Goal: Task Accomplishment & Management: Manage account settings

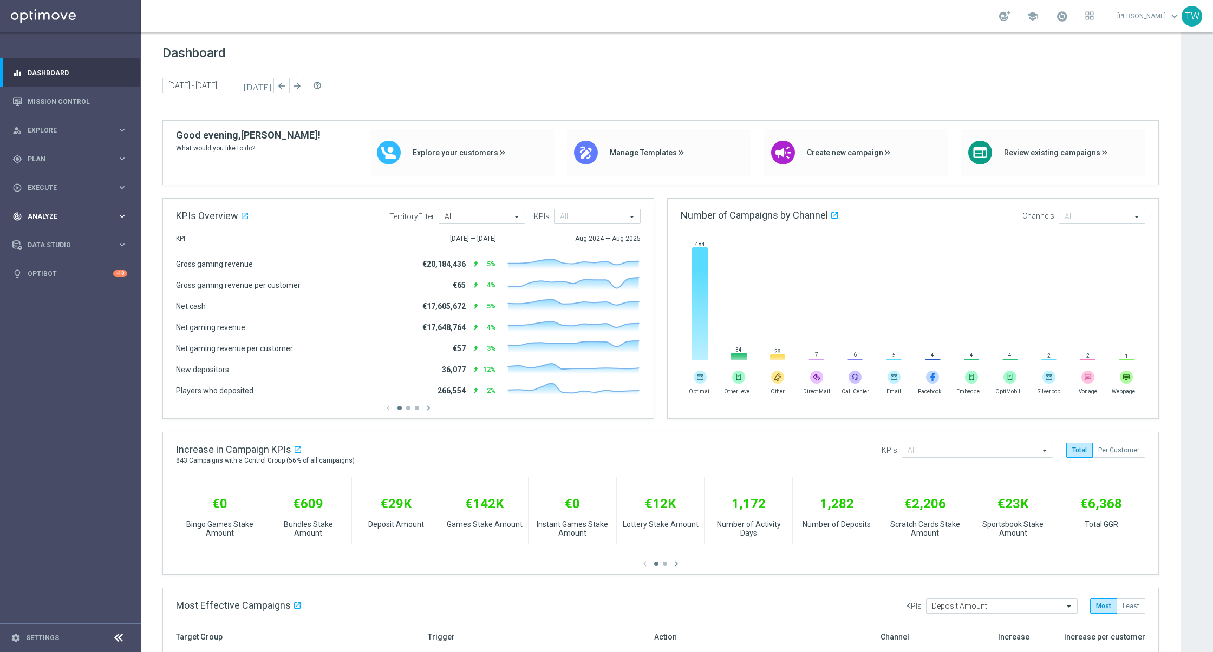
click at [85, 219] on span "Analyze" at bounding box center [72, 216] width 89 height 6
click at [67, 243] on link "Customer 360" at bounding box center [70, 238] width 84 height 9
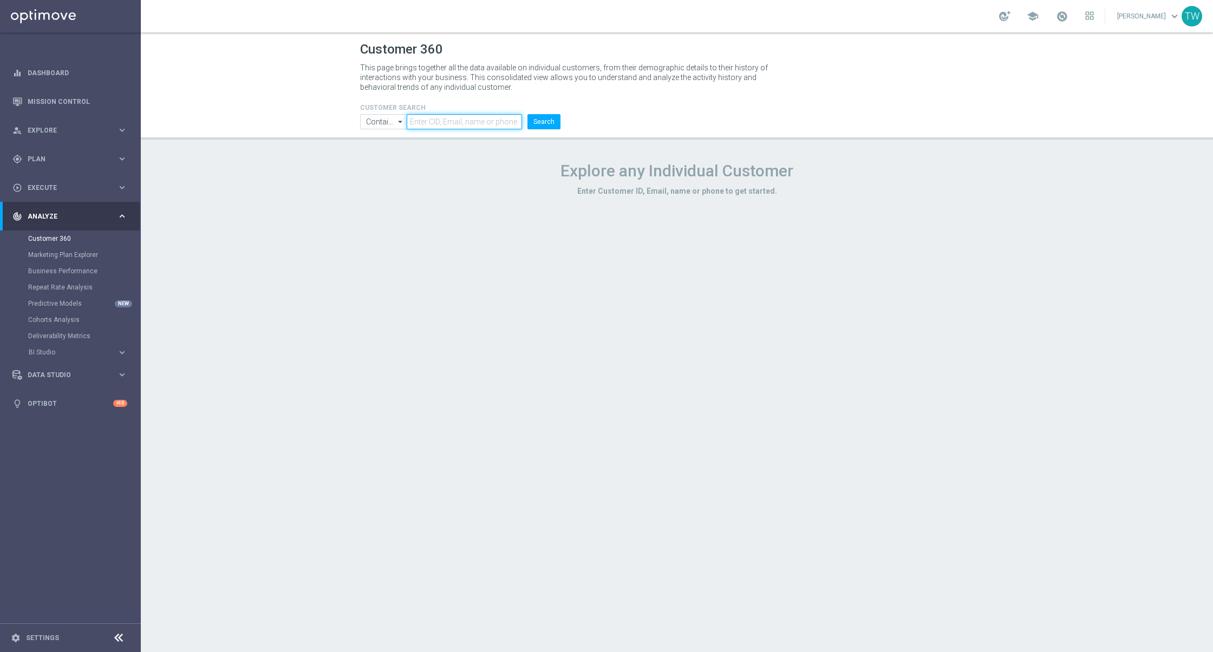
click at [424, 128] on input "text" at bounding box center [464, 121] width 115 height 15
paste input "21229300"
type input "21229300"
click at [531, 122] on button "Search" at bounding box center [543, 121] width 33 height 15
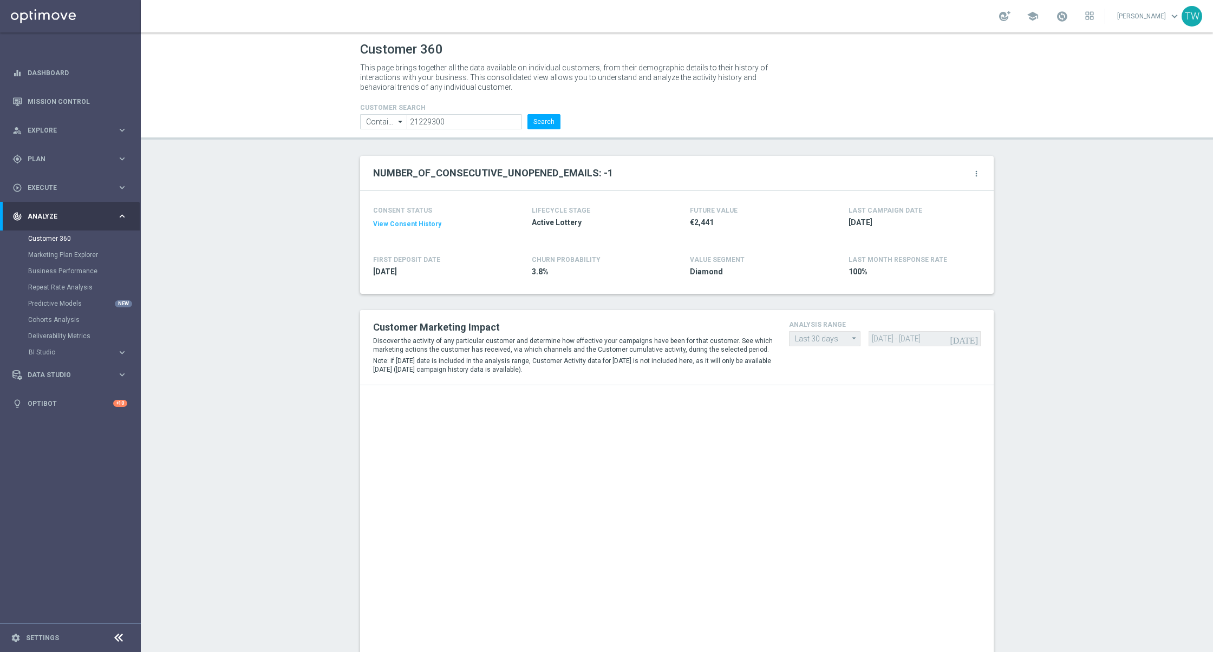
click at [976, 172] on icon "more_vert" at bounding box center [976, 173] width 9 height 9
click at [954, 198] on li "Change Attribute" at bounding box center [931, 191] width 92 height 16
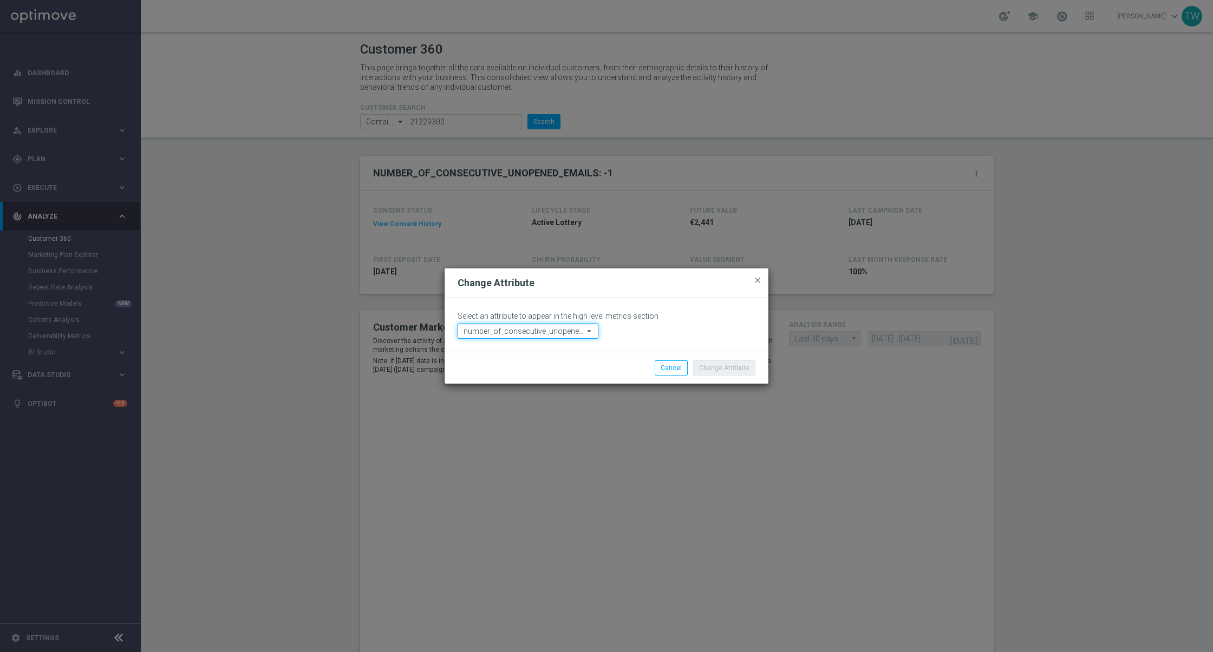
click at [577, 332] on input "number_of_consecutive_unopened_emails" at bounding box center [527, 331] width 141 height 15
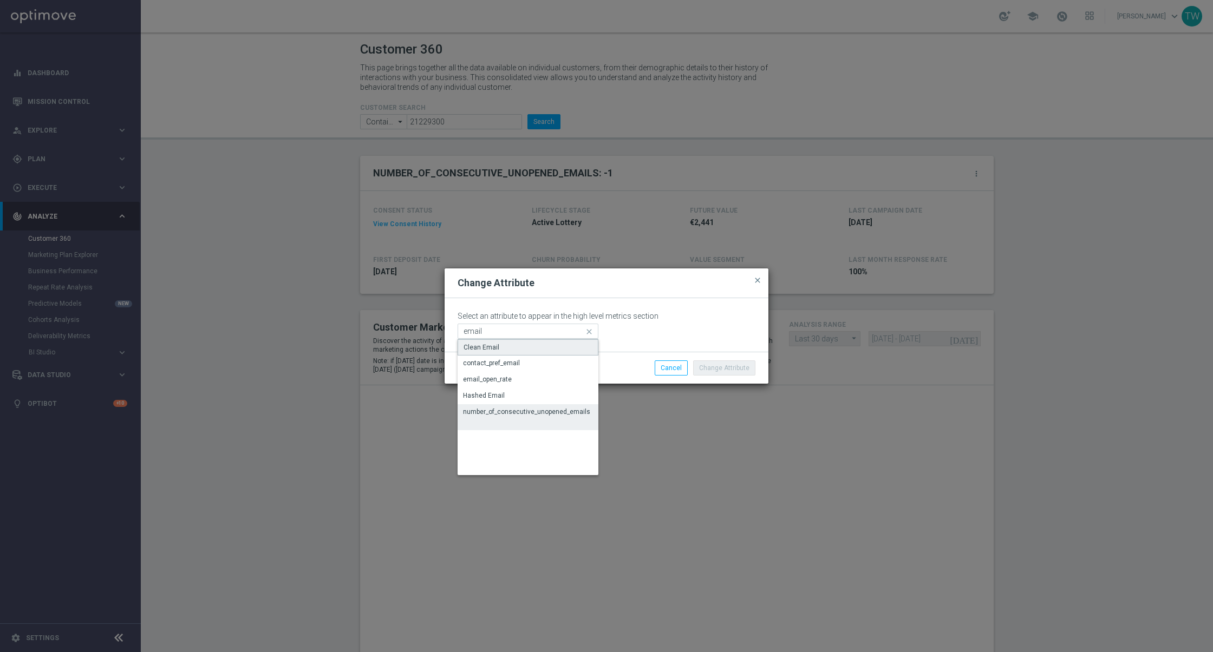
click at [568, 345] on div "Clean Email" at bounding box center [527, 347] width 141 height 16
type input "Clean Email"
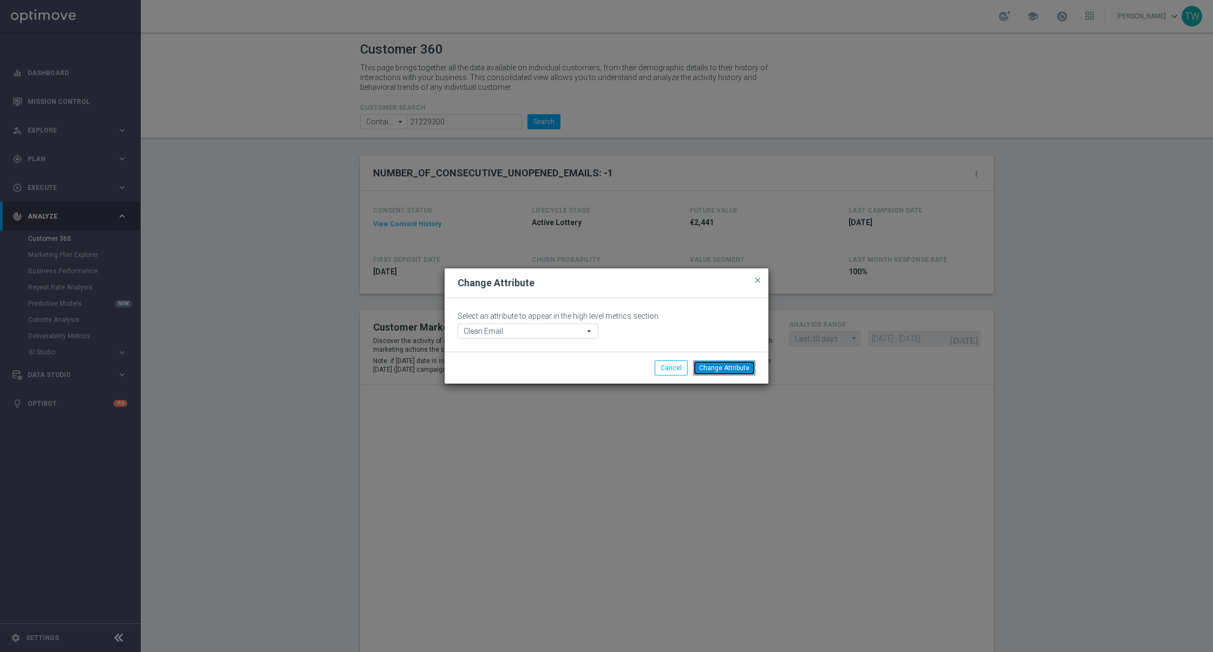
click at [747, 365] on button "Change Attribute" at bounding box center [724, 368] width 62 height 15
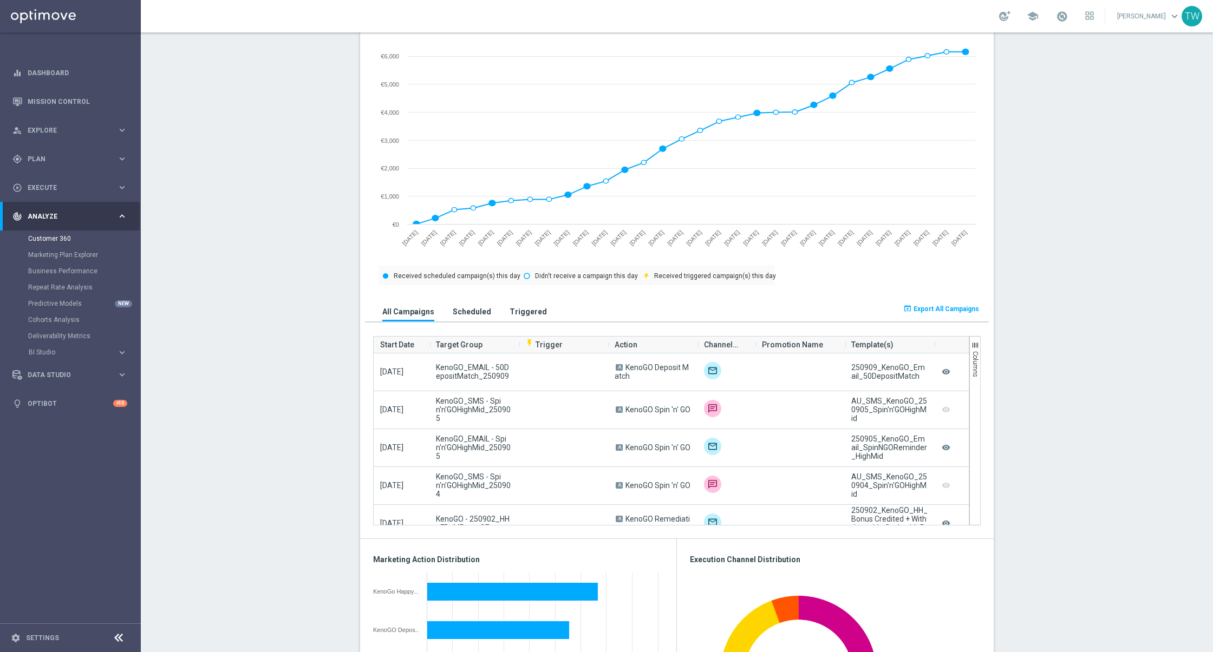
scroll to position [513, 0]
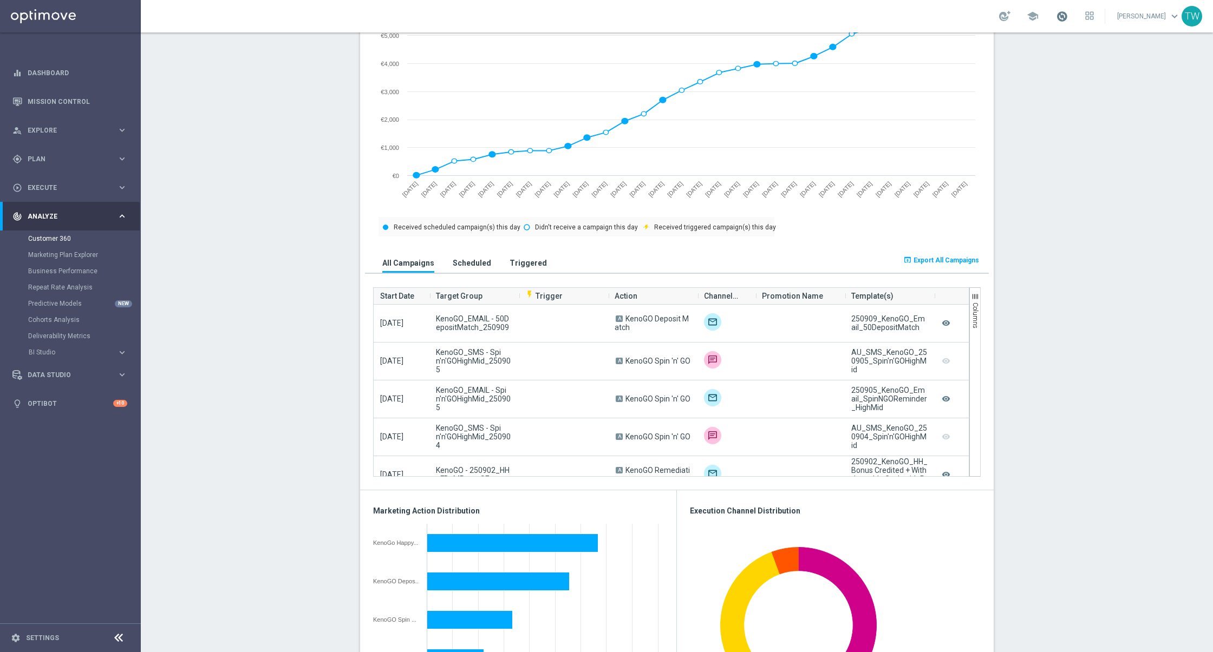
click at [1068, 17] on span at bounding box center [1062, 16] width 12 height 12
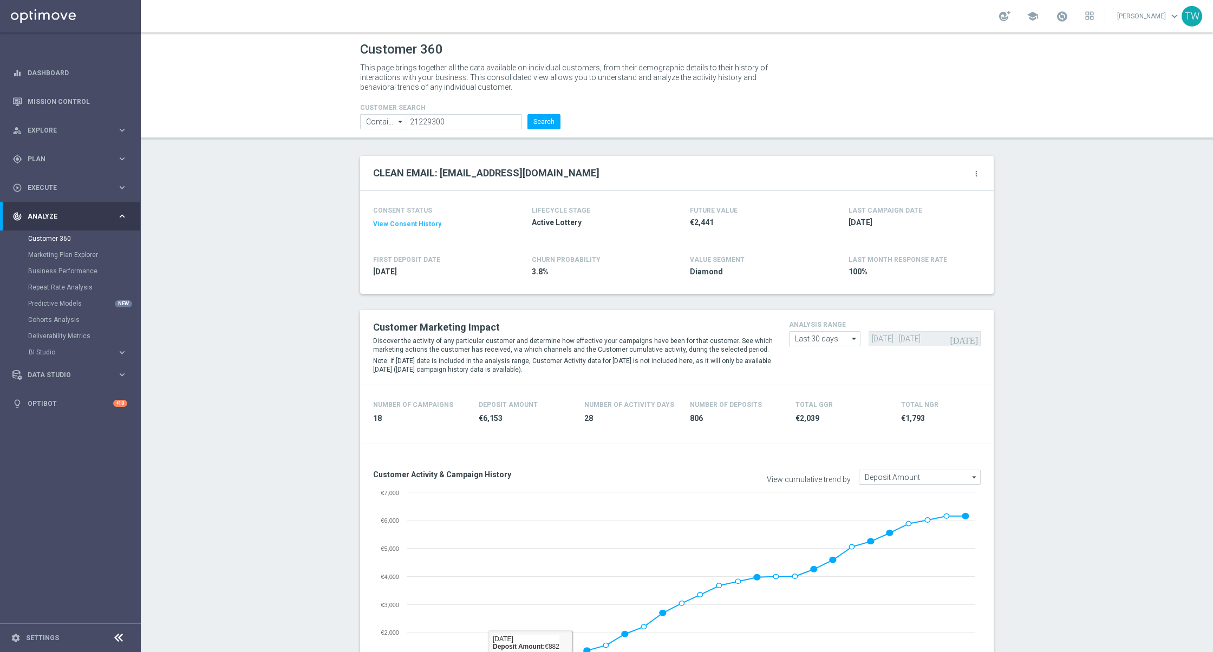
click at [472, 129] on header "Customer 360 This page brings together all the data available on individual cus…" at bounding box center [677, 85] width 1072 height 107
click at [470, 128] on input "21229300" at bounding box center [464, 121] width 115 height 15
paste input "72131"
click at [527, 114] on button "Search" at bounding box center [543, 121] width 33 height 15
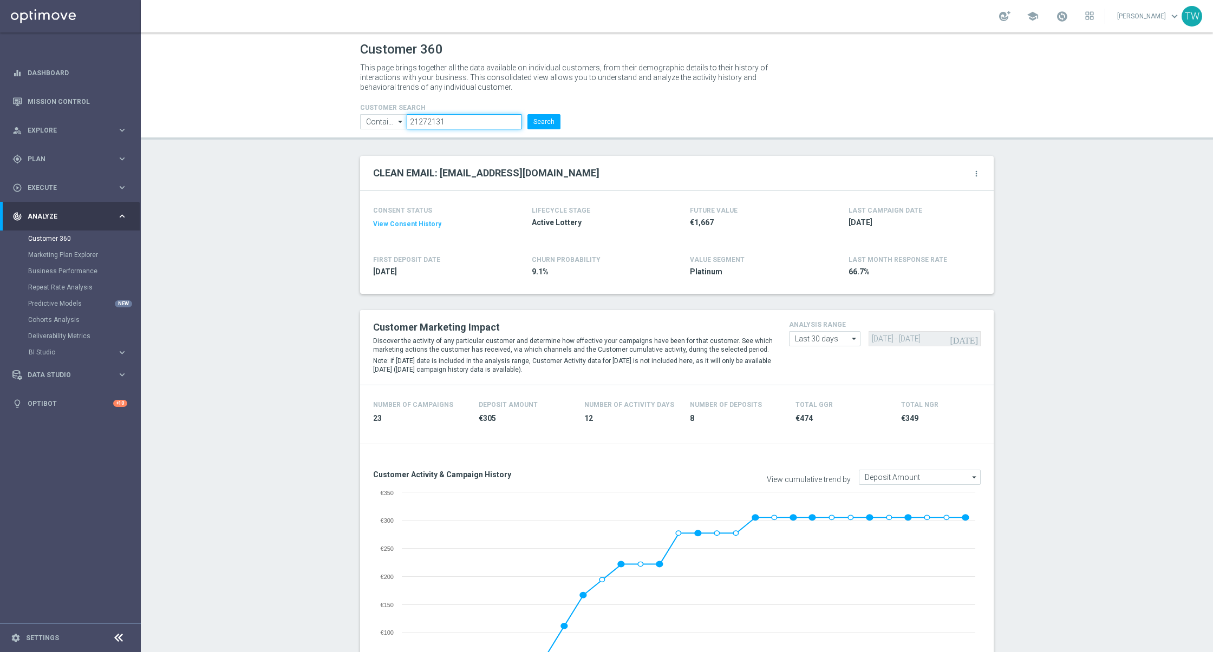
click at [460, 118] on input "21272131" at bounding box center [464, 121] width 115 height 15
paste input "115700"
type input "21115700"
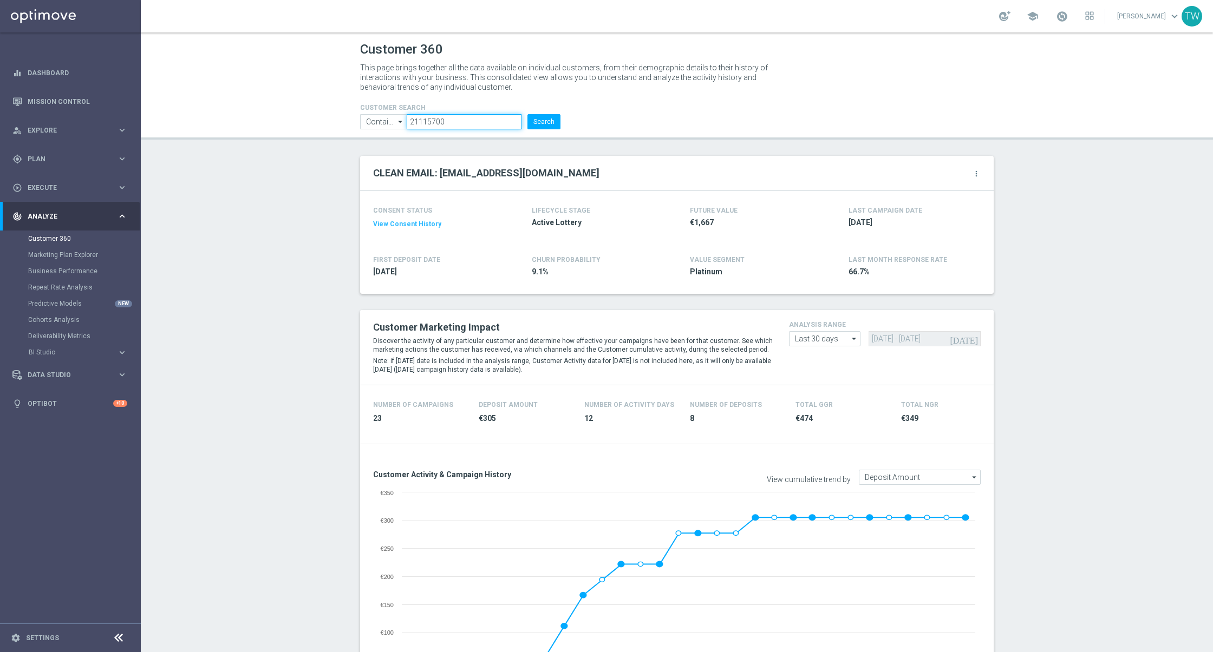
click at [527, 114] on button "Search" at bounding box center [543, 121] width 33 height 15
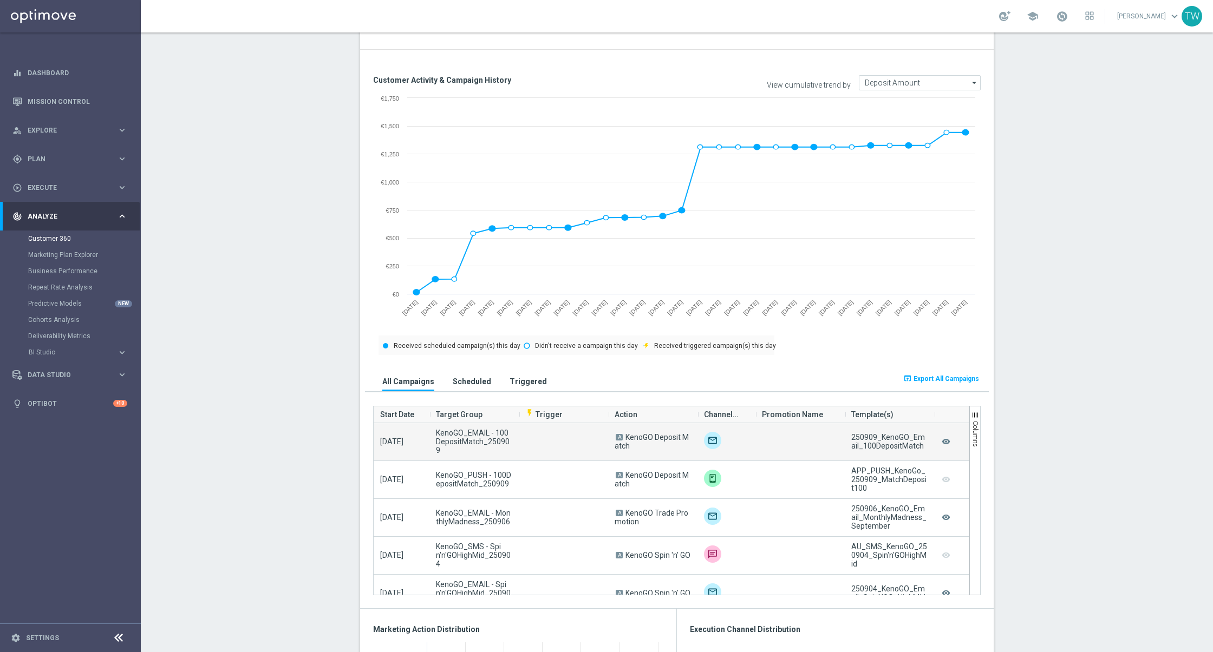
scroll to position [364, 0]
